Goal: Task Accomplishment & Management: Manage account settings

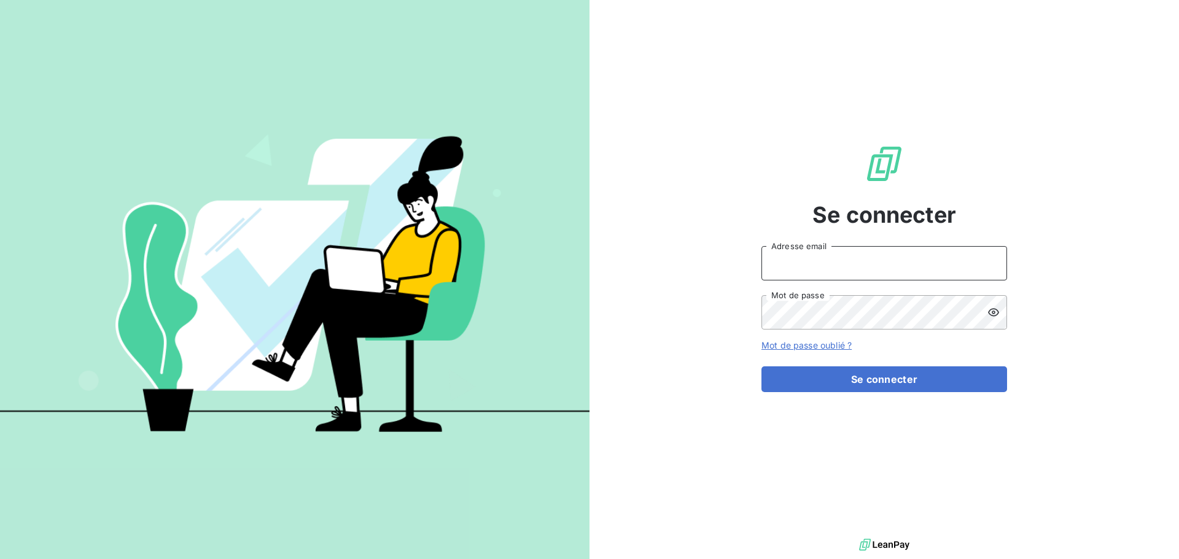
click at [817, 269] on input "Adresse email" at bounding box center [884, 263] width 246 height 34
type input "[PERSON_NAME][EMAIL_ADDRESS][DOMAIN_NAME]"
click at [761, 367] on button "Se connecter" at bounding box center [884, 380] width 246 height 26
click at [989, 316] on form "[PERSON_NAME][EMAIL_ADDRESS][DOMAIN_NAME] Adresse email Mot de passe Mot de pas…" at bounding box center [884, 319] width 246 height 146
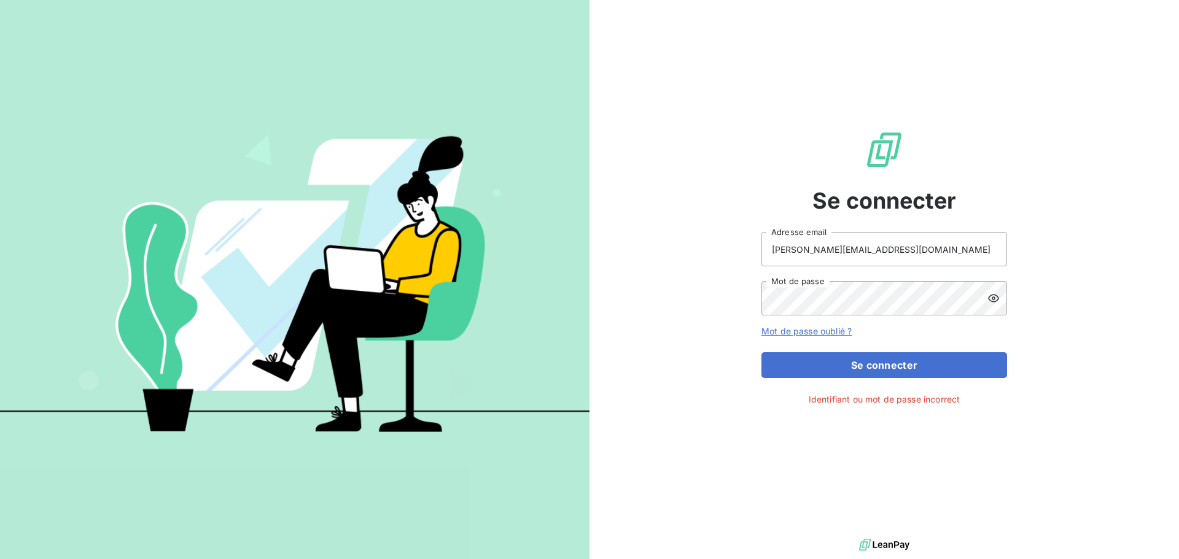
click at [991, 313] on div at bounding box center [997, 298] width 20 height 34
click at [761, 352] on button "Se connecter" at bounding box center [884, 365] width 246 height 26
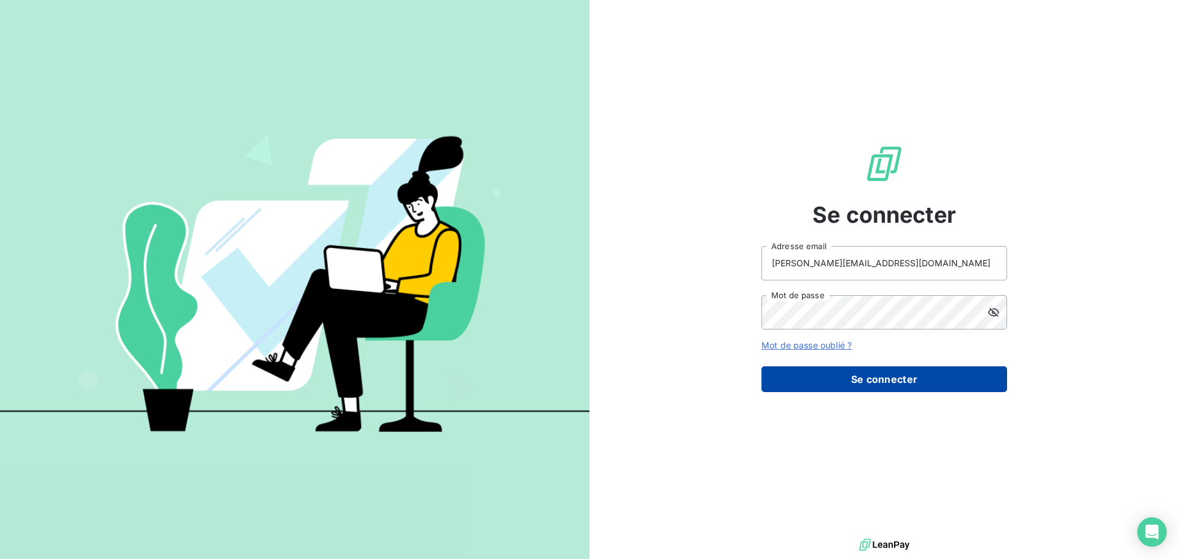
click at [891, 382] on button "Se connecter" at bounding box center [884, 380] width 246 height 26
click at [873, 381] on button "Se connecter" at bounding box center [884, 380] width 246 height 26
